Goal: Information Seeking & Learning: Learn about a topic

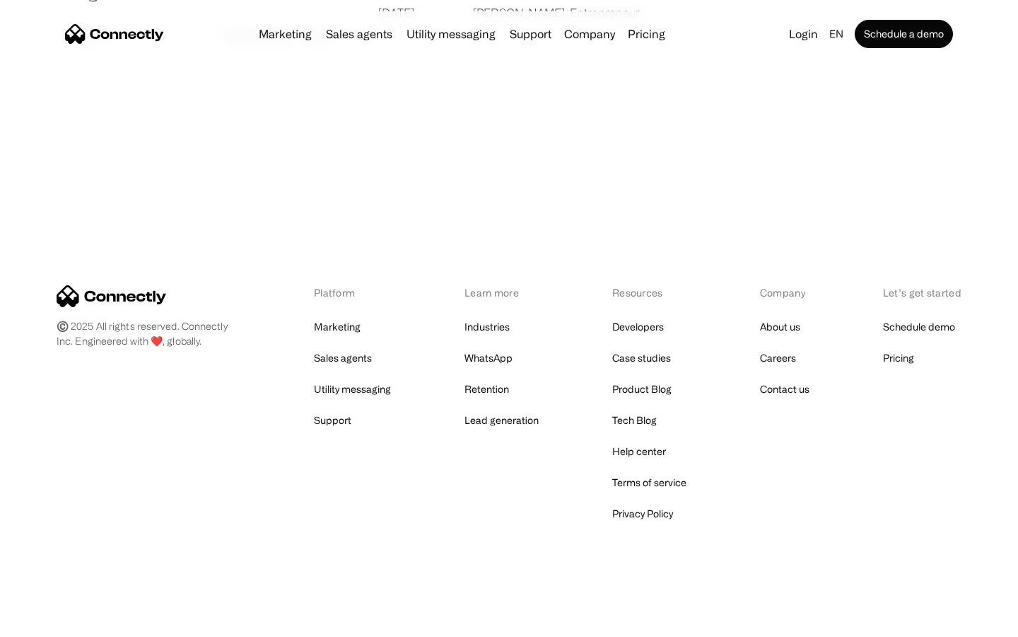
scroll to position [2717, 0]
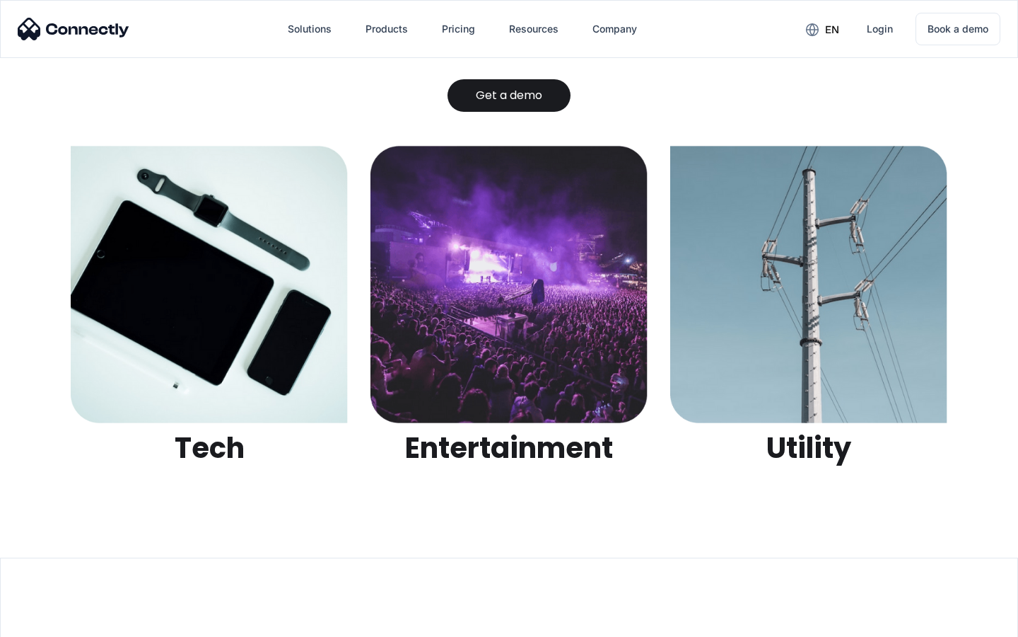
scroll to position [4462, 0]
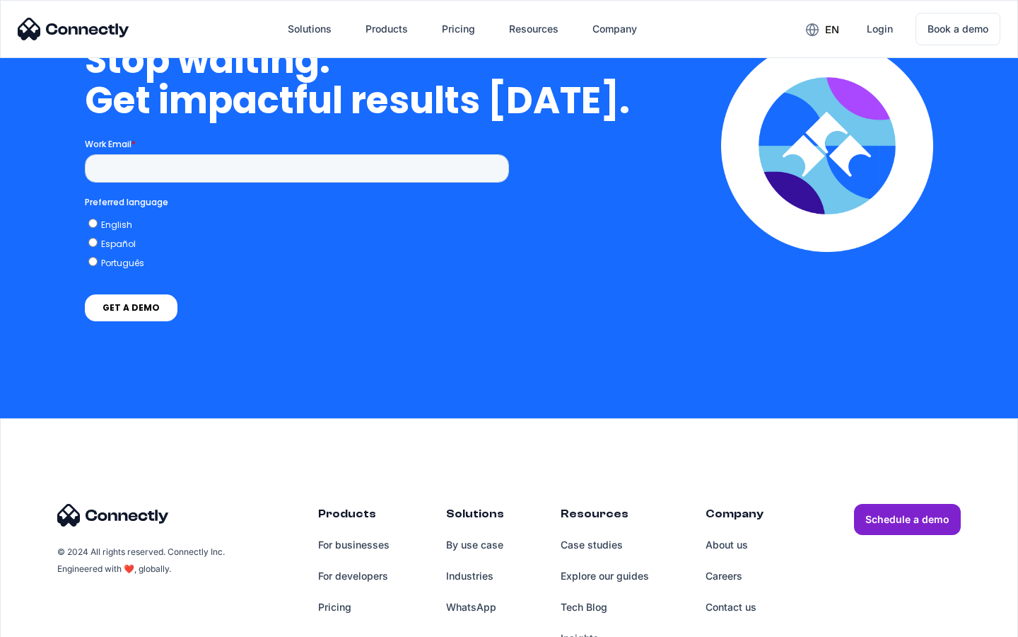
scroll to position [5817, 0]
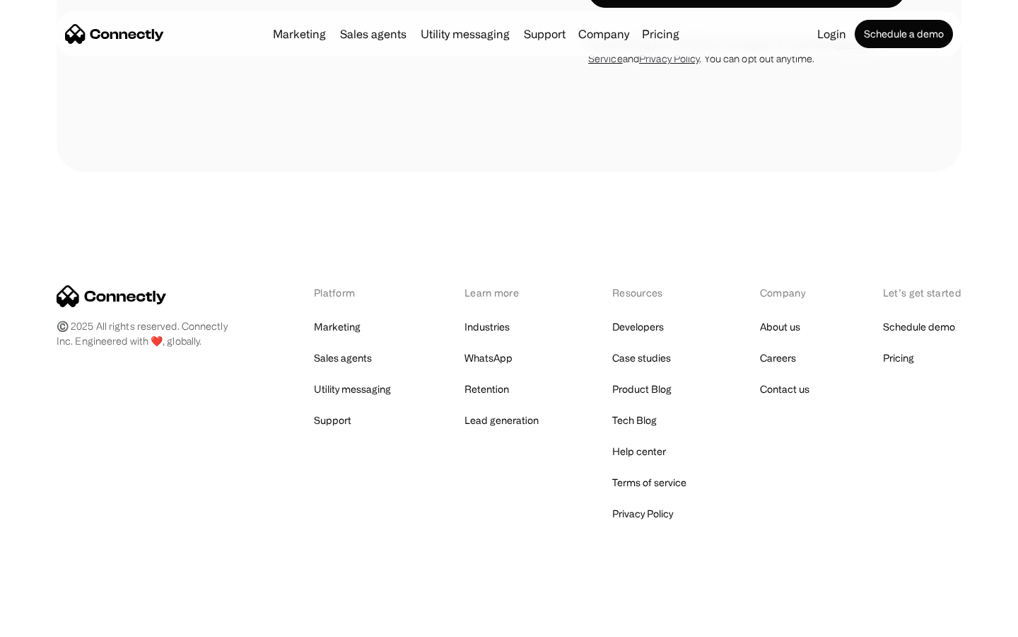
scroll to position [2392, 0]
